Goal: Task Accomplishment & Management: Complete application form

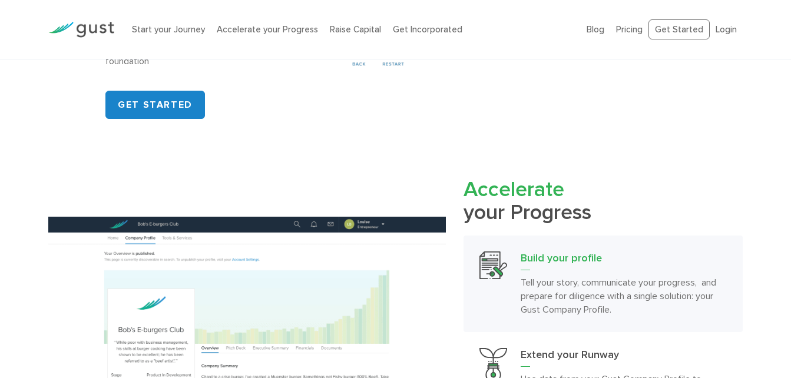
scroll to position [942, 0]
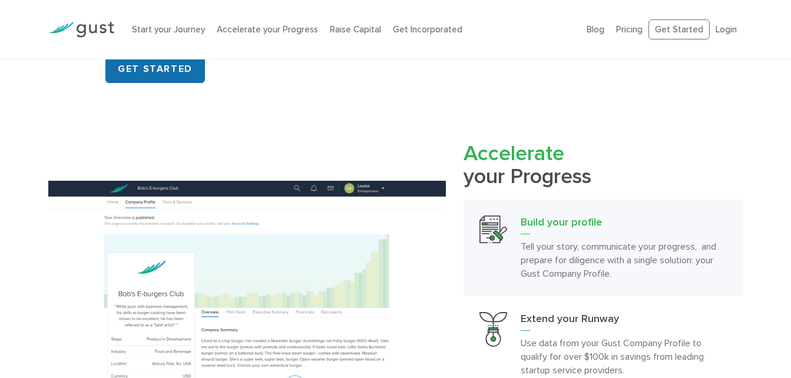
click at [137, 73] on link "GET STARTED" at bounding box center [154, 69] width 99 height 28
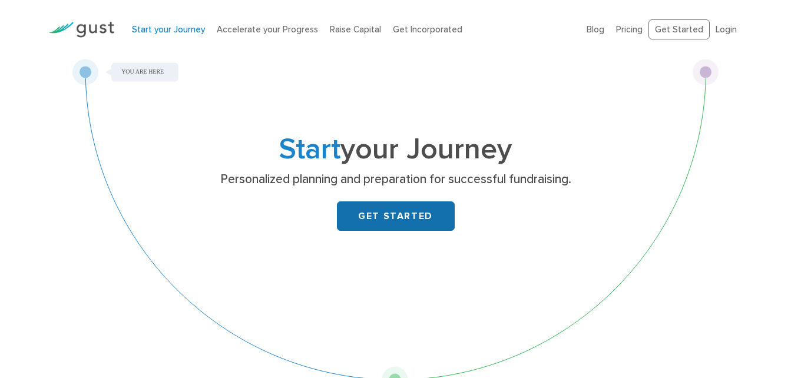
click at [386, 227] on link "GET STARTED" at bounding box center [396, 215] width 118 height 29
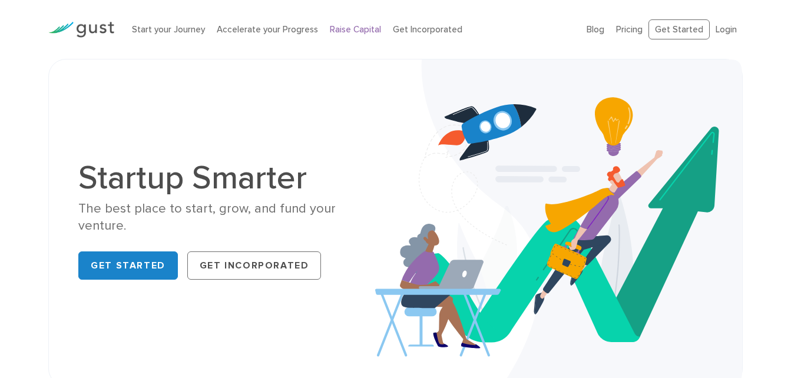
click at [360, 29] on link "Raise Capital" at bounding box center [355, 29] width 51 height 11
